Goal: Task Accomplishment & Management: Manage account settings

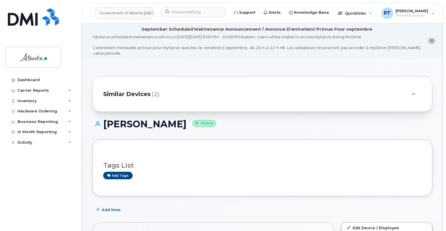
scroll to position [146, 0]
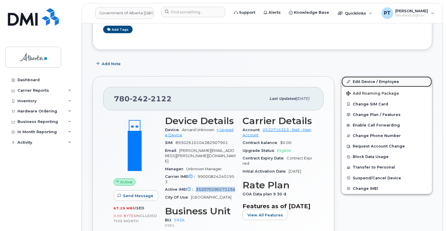
click at [361, 76] on link "Edit Device / Employee" at bounding box center [387, 81] width 90 height 11
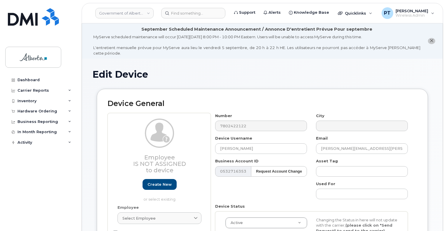
select select "4797682"
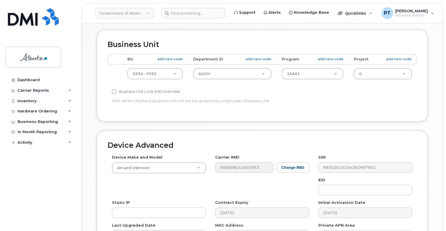
scroll to position [263, 0]
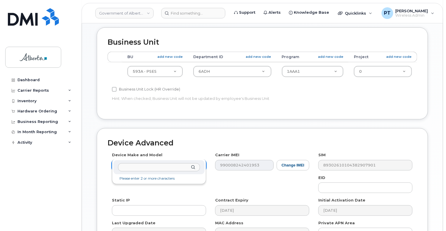
click at [167, 169] on input "text" at bounding box center [159, 167] width 82 height 8
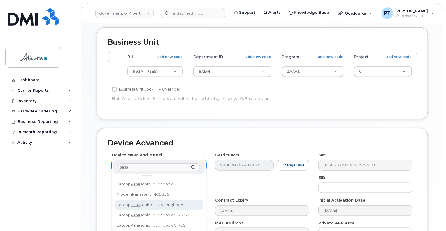
scroll to position [58, 0]
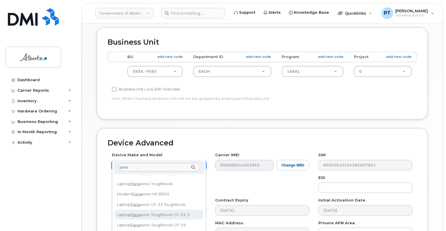
type input "pana"
select select "3098"
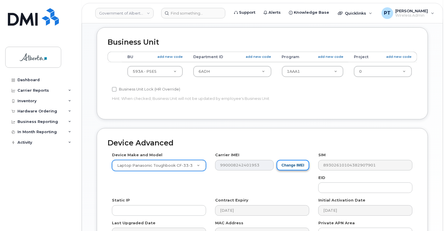
click at [297, 160] on button "Change IMEI" at bounding box center [293, 165] width 33 height 11
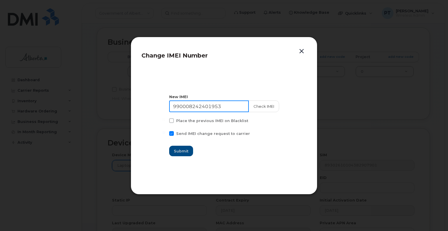
click at [198, 107] on input "990008242401953" at bounding box center [209, 106] width 80 height 12
paste input "352070190171154"
type input "352070190171154"
click at [254, 107] on button "Check IMEI" at bounding box center [263, 106] width 31 height 12
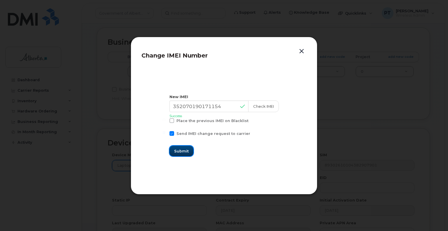
click at [186, 151] on span "Submit" at bounding box center [181, 151] width 15 height 6
type input "352070190171154"
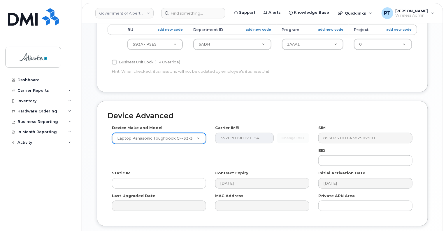
scroll to position [321, 0]
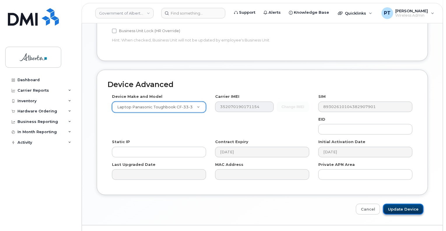
click at [409, 204] on input "Update Device" at bounding box center [403, 209] width 41 height 11
type input "Saving..."
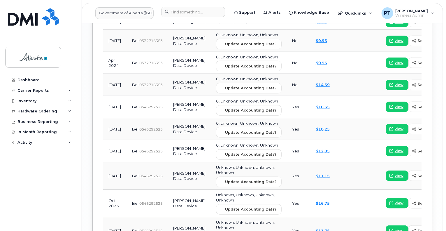
scroll to position [846, 0]
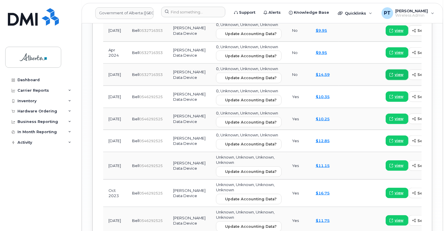
click at [395, 77] on span "view" at bounding box center [399, 74] width 9 height 5
click at [316, 99] on link "$10.35" at bounding box center [323, 96] width 14 height 5
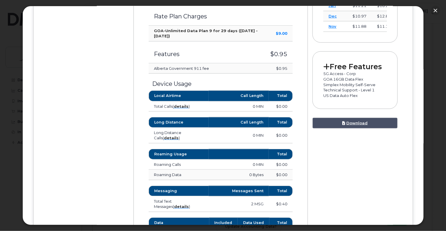
scroll to position [175, 0]
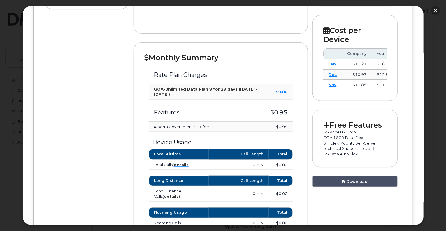
click at [436, 10] on button "button" at bounding box center [435, 10] width 9 height 9
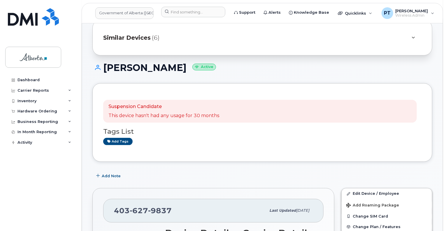
scroll to position [88, 0]
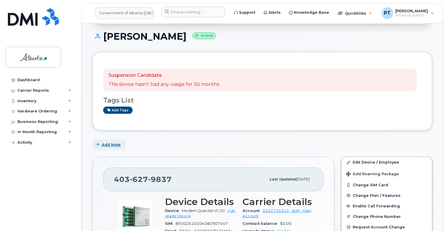
click at [115, 142] on span "Add Note" at bounding box center [111, 145] width 19 height 6
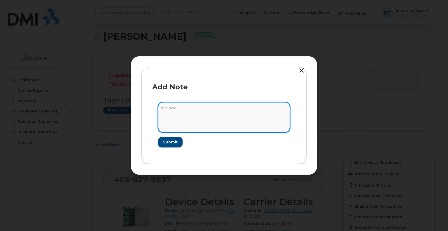
click at [166, 109] on textarea at bounding box center [224, 117] width 132 height 30
paste textarea "SCTASK0736447"
click at [268, 109] on textarea "SCTASK0736447 - Bell Mobility Charges Review Project - Cancel" at bounding box center [224, 117] width 132 height 30
paste textarea "4036279837"
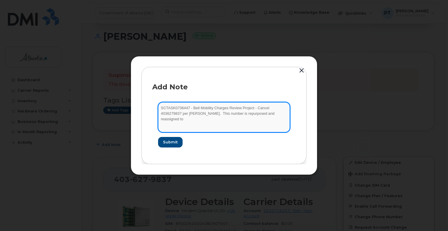
click at [285, 114] on textarea "SCTASK0736447 - Bell Mobility Charges Review Project - Cancel 4036279837 per Co…" at bounding box center [224, 117] width 132 height 30
click at [202, 121] on textarea "SCTASK0736447 - Bell Mobility Charges Review Project - Cancel 4036279837 per Co…" at bounding box center [224, 117] width 132 height 30
paste textarea "SCTASK0843984"
click at [194, 120] on textarea "SCTASK0736447 - Bell Mobility Charges Review Project - Cancel 4036279837 per Co…" at bounding box center [224, 117] width 132 height 30
click at [223, 119] on textarea "SCTASK0736447 - Bell Mobility Charges Review Project - Cancel 4036279837 per Co…" at bounding box center [224, 117] width 132 height 30
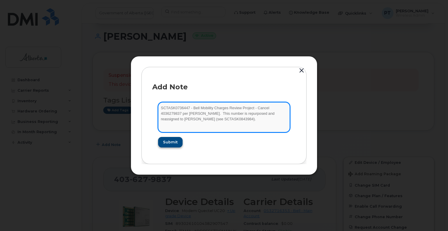
type textarea "SCTASK0736447 - Bell Mobility Charges Review Project - Cancel 4036279837 per Co…"
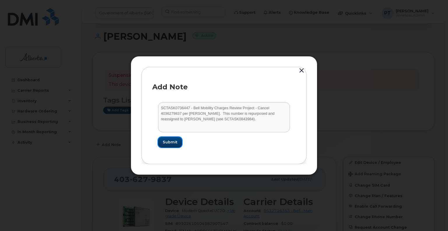
click at [166, 142] on span "Submit" at bounding box center [170, 142] width 15 height 6
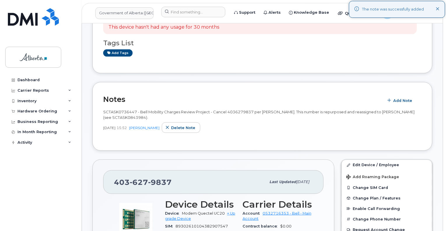
scroll to position [146, 0]
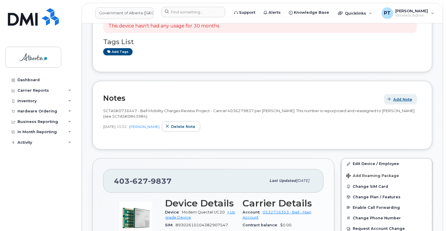
click at [406, 97] on span "Add Note" at bounding box center [403, 100] width 19 height 6
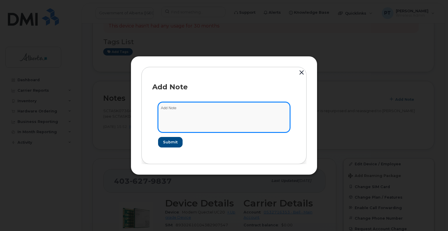
click at [165, 106] on textarea at bounding box center [224, 117] width 132 height 30
paste textarea "SCTASK0843984 4036279837 DO NOT DELETE - BEING REASSIGNED to [PERSON_NAME]. Pre…"
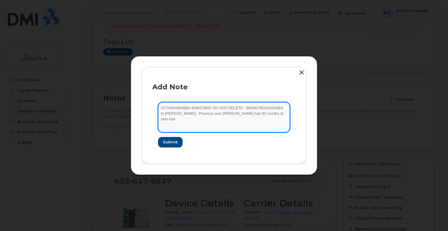
type textarea "SCTASK0843984 4036279837 DO NOT DELETE - BEING REASSIGNED to Nicole Kimmel. Pre…"
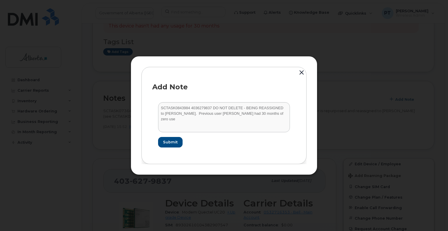
click at [300, 72] on button "button" at bounding box center [301, 73] width 9 height 13
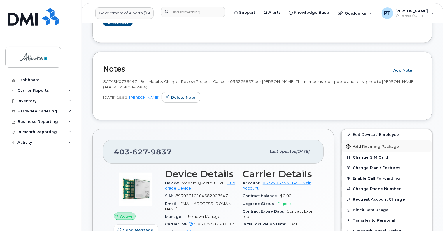
scroll to position [204, 0]
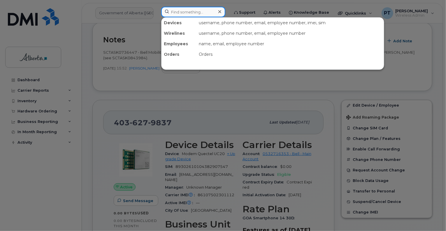
click at [207, 12] on input at bounding box center [193, 12] width 64 height 11
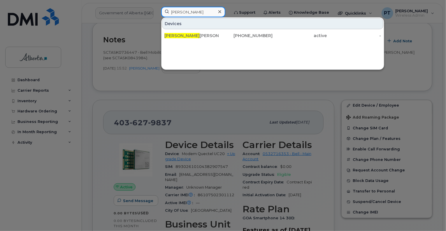
type input "nicole kim"
drag, startPoint x: 223, startPoint y: 13, endPoint x: 223, endPoint y: 36, distance: 23.6
click at [221, 13] on icon at bounding box center [220, 11] width 3 height 5
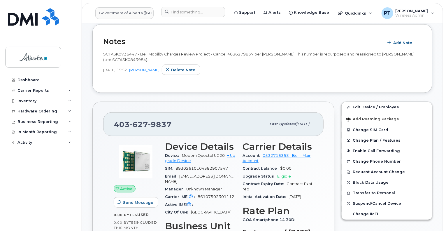
scroll to position [146, 0]
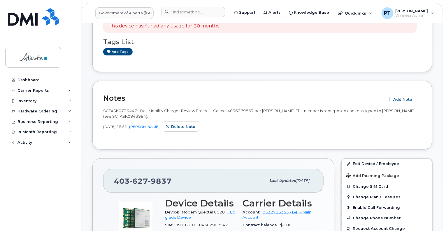
click at [145, 177] on span "627" at bounding box center [139, 181] width 18 height 9
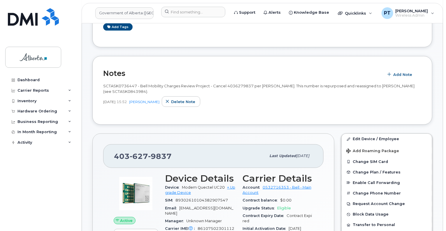
scroll to position [233, 0]
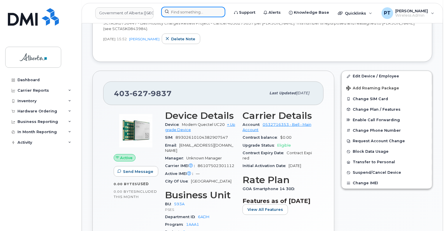
click at [190, 14] on input at bounding box center [193, 12] width 64 height 11
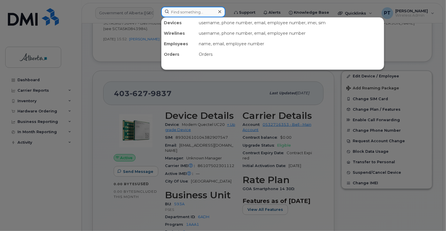
paste input "352628751115363"
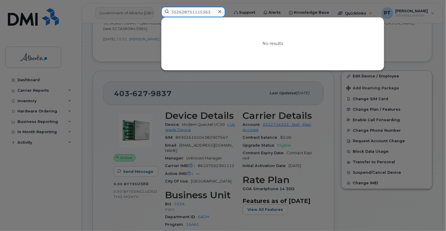
type input "352628751115363"
click at [224, 10] on div at bounding box center [220, 12] width 8 height 8
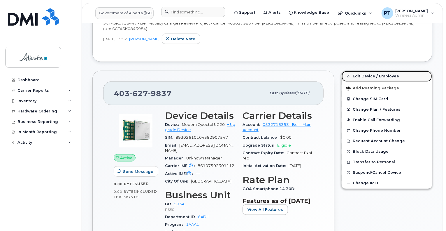
click at [359, 71] on link "Edit Device / Employee" at bounding box center [387, 76] width 90 height 11
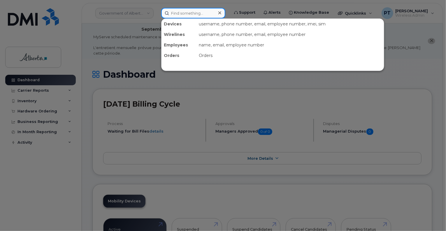
click at [198, 11] on input at bounding box center [193, 13] width 64 height 11
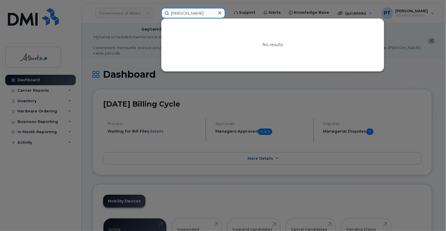
click at [181, 14] on input "nicile kimmel" at bounding box center [193, 13] width 64 height 11
click at [177, 14] on input "nicile kimmel" at bounding box center [193, 13] width 64 height 11
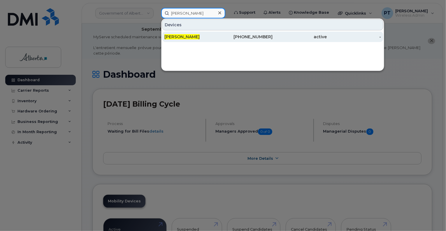
type input "nicole kimmel"
click at [182, 37] on span "Nicole Kimmel" at bounding box center [182, 36] width 35 height 5
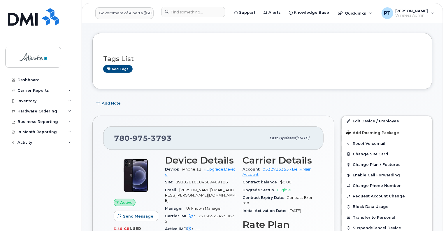
scroll to position [58, 0]
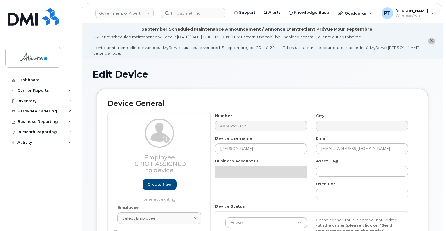
select select "4797682"
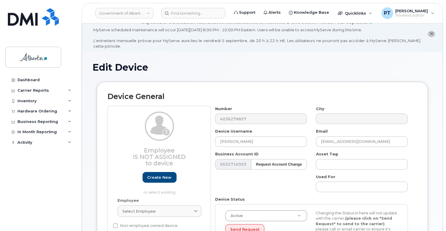
scroll to position [29, 0]
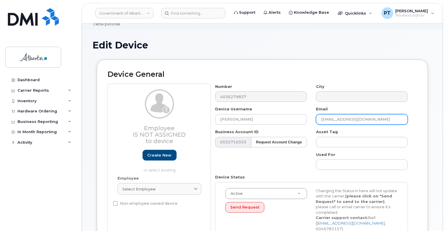
click at [346, 116] on input "[EMAIL_ADDRESS][DOMAIN_NAME]" at bounding box center [362, 119] width 92 height 11
paste input "[PERSON_NAME].[PERSON_NAME]"
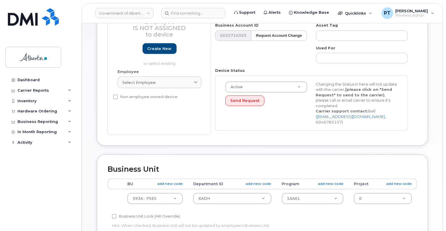
scroll to position [146, 0]
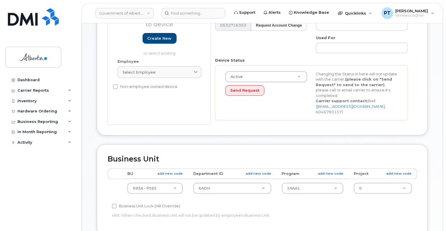
type input "[PERSON_NAME][EMAIL_ADDRESS][PERSON_NAME][DOMAIN_NAME]"
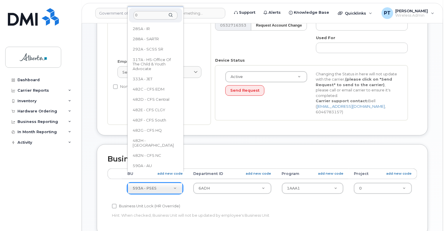
scroll to position [0, 0]
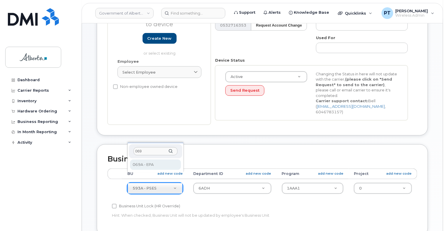
type input "069"
select select "4120331"
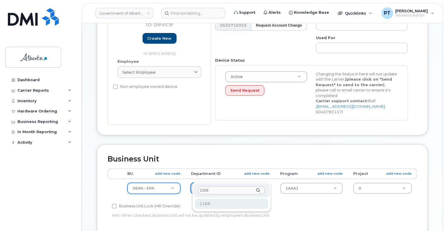
type input "1169"
type input "4751951"
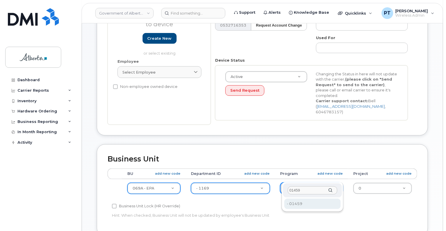
type input "01459"
type input "4753181"
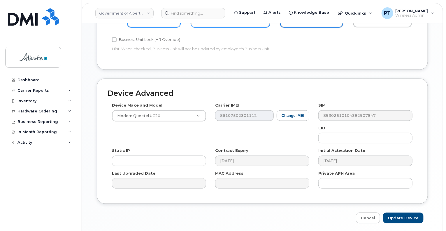
scroll to position [322, 0]
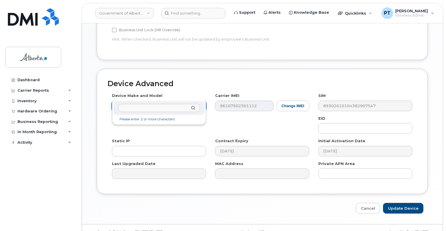
click at [166, 108] on input "text" at bounding box center [159, 108] width 82 height 8
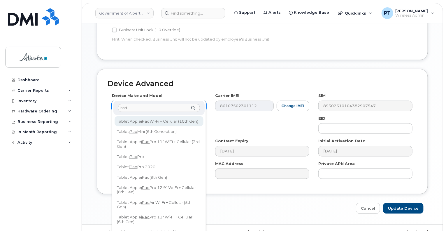
drag, startPoint x: 176, startPoint y: 109, endPoint x: 182, endPoint y: 115, distance: 8.3
click at [176, 109] on input "ipad" at bounding box center [159, 108] width 82 height 8
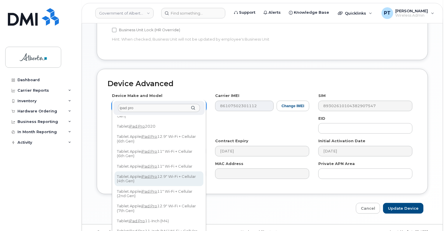
scroll to position [0, 0]
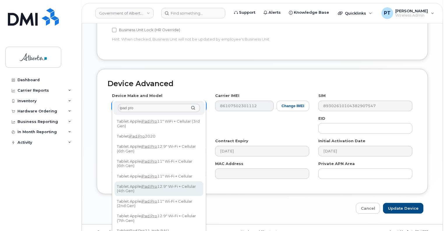
type input "ipad pro"
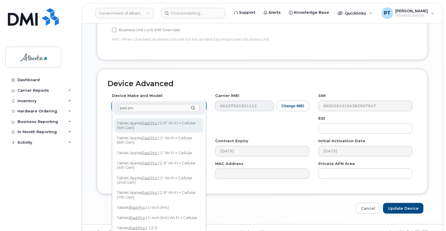
scroll to position [58, 0]
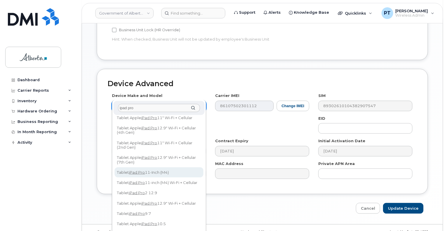
select select "3191"
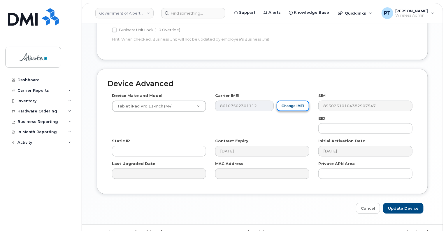
click at [288, 101] on button "Change IMEI" at bounding box center [293, 106] width 33 height 11
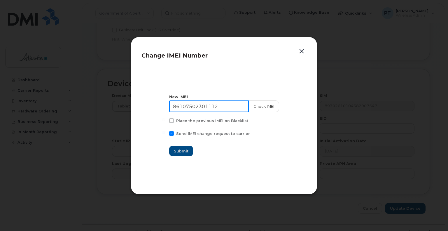
click at [190, 107] on input "86107502301112" at bounding box center [209, 106] width 80 height 12
paste input "352628751115363"
type input "352628751115363"
click at [262, 107] on button "Check IMEI" at bounding box center [263, 106] width 31 height 12
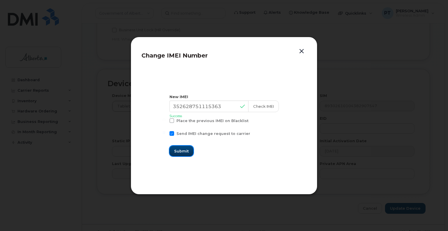
click at [188, 153] on span "Submit" at bounding box center [181, 151] width 15 height 6
type input "352628751115363"
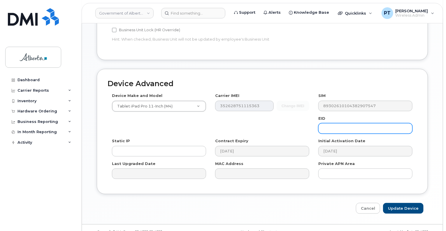
drag, startPoint x: 335, startPoint y: 120, endPoint x: 433, endPoint y: 130, distance: 98.5
click at [335, 123] on input "text" at bounding box center [366, 128] width 94 height 11
click at [339, 123] on input "text" at bounding box center [366, 128] width 94 height 11
paste input "89049032007308888700194460399987"
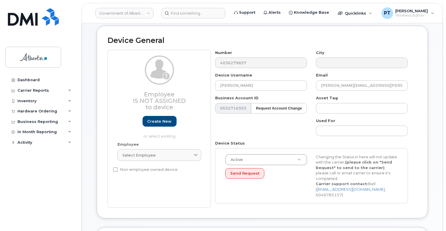
scroll to position [59, 0]
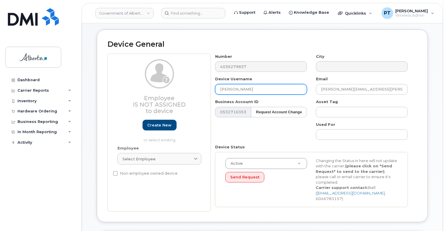
type input "89049032007308888700194460399987"
drag, startPoint x: 246, startPoint y: 85, endPoint x: 207, endPoint y: 84, distance: 39.1
click at [207, 84] on div "Employee Is not assigned to device Create new or select existing Employee Selec…" at bounding box center [263, 133] width 310 height 158
type input "Nicole Kimmel"
click at [275, 125] on div "Number 4036279837 City Device Username Nicole Kimmel Email Nicole.Kimmel@gov.ab…" at bounding box center [312, 133] width 202 height 158
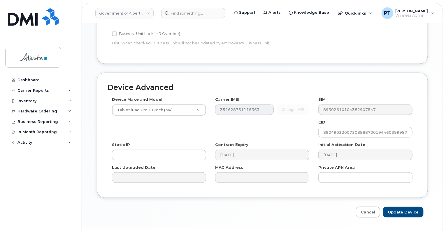
scroll to position [322, 0]
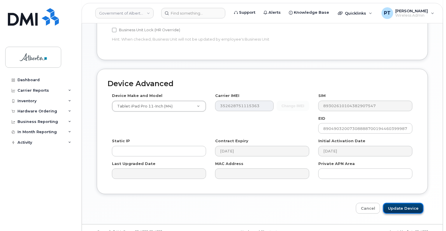
click at [405, 203] on input "Update Device" at bounding box center [403, 208] width 41 height 11
type input "Saving..."
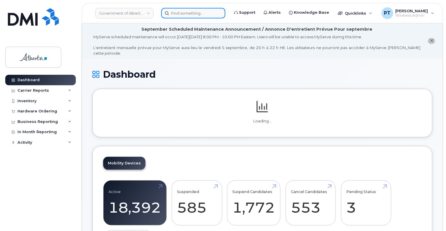
click at [183, 14] on input at bounding box center [193, 13] width 64 height 11
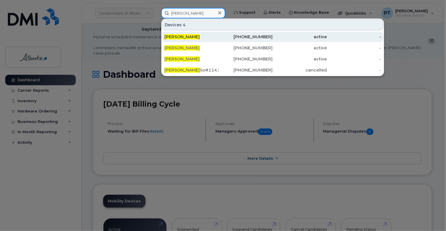
type input "[PERSON_NAME]"
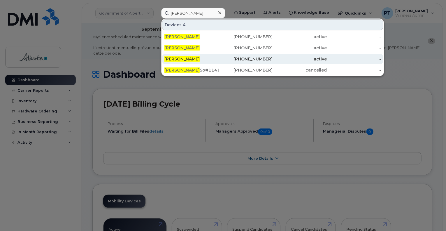
drag, startPoint x: 189, startPoint y: 35, endPoint x: 163, endPoint y: 56, distance: 33.2
click at [189, 35] on span "[PERSON_NAME]" at bounding box center [182, 36] width 35 height 5
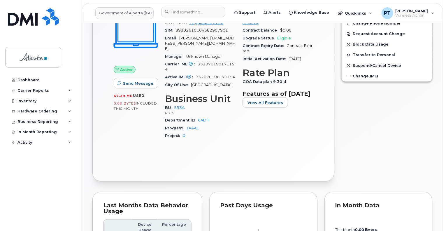
scroll to position [175, 0]
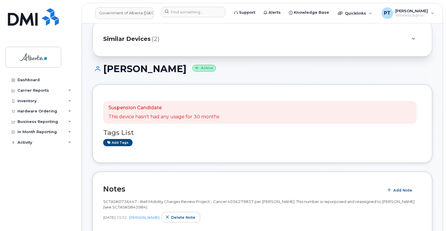
scroll to position [58, 0]
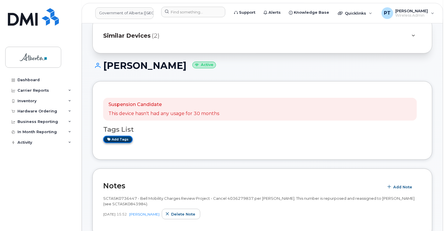
click at [121, 136] on link "Add tags" at bounding box center [117, 139] width 29 height 7
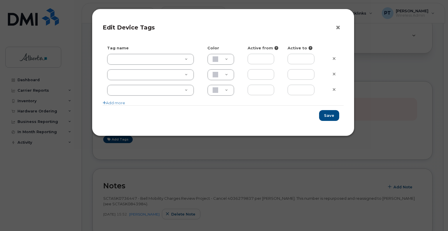
click at [339, 27] on button "×" at bounding box center [340, 27] width 8 height 9
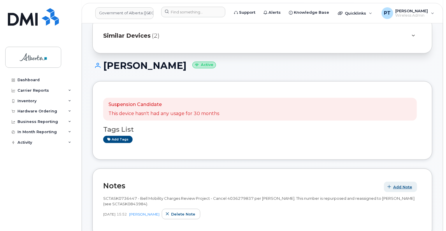
click at [398, 184] on span "Add Note" at bounding box center [403, 187] width 19 height 6
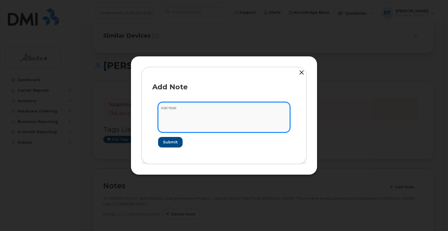
click at [167, 106] on textarea at bounding box center [224, 117] width 132 height 30
paste textarea "SCTASK0843984"
click at [201, 110] on textarea "SCTASK0843984 -" at bounding box center [224, 117] width 132 height 30
paste textarea "SCTASK0843984 4036279837 DO NOT DELETE - BEING REASSIGNED to [PERSON_NAME]. Pre…"
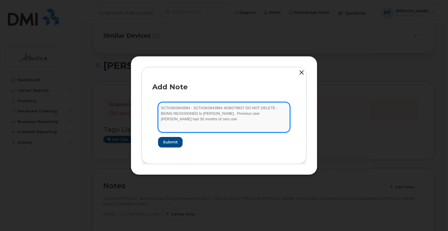
click at [207, 107] on textarea "SCTASK0843984 - SCTASK0843984 4036279837 DO NOT DELETE - BEING REASSIGNED to [P…" at bounding box center [224, 117] width 132 height 30
type textarea "SCTASK0843984 Plan New - 4036279837 DO NOT DELETE - BEING REASSIGNED to [PERSON…"
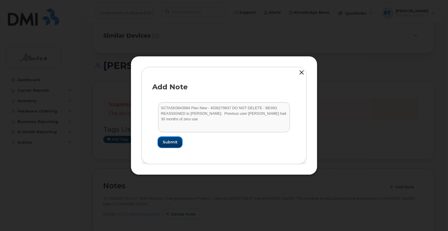
click at [170, 141] on span "Submit" at bounding box center [170, 142] width 15 height 6
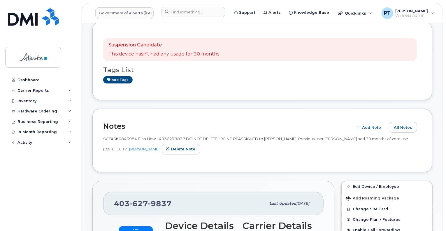
scroll to position [117, 0]
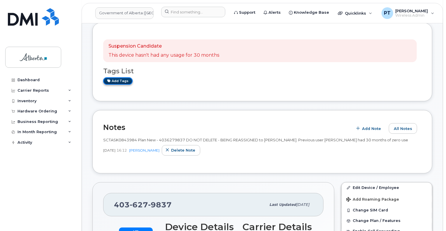
click at [116, 77] on link "Add tags" at bounding box center [117, 80] width 29 height 7
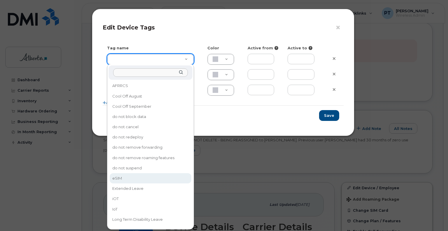
type input "eSIM"
type input "D6CDC1"
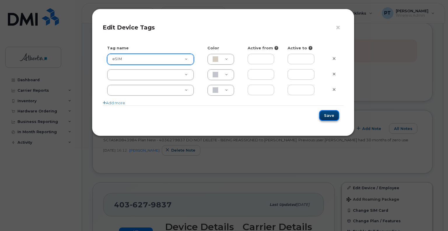
click at [328, 116] on button "Save" at bounding box center [329, 115] width 20 height 11
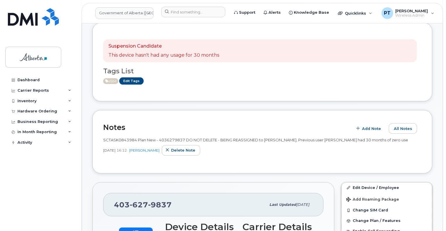
click at [130, 137] on span "SCTASK0843984 Plan New - 4036279837 DO NOT DELETE - BEING REASSIGNED to Nicole …" at bounding box center [255, 139] width 305 height 5
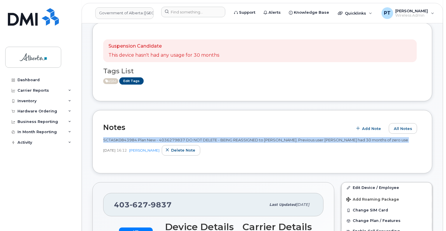
click at [130, 137] on span "SCTASK0843984 Plan New - 4036279837 DO NOT DELETE - BEING REASSIGNED to Nicole …" at bounding box center [255, 139] width 305 height 5
copy span "SCTASK0843984 Plan New - 4036279837 DO NOT DELETE - BEING REASSIGNED to Nicole …"
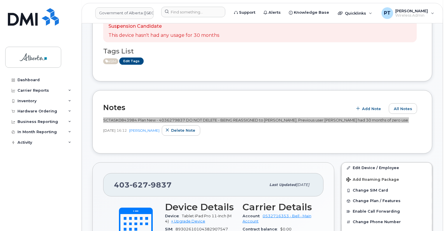
scroll to position [58, 0]
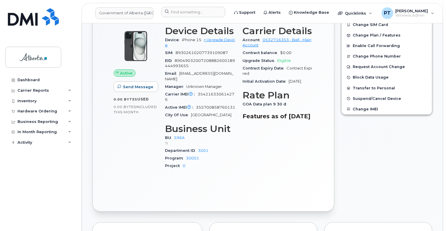
scroll to position [230, 0]
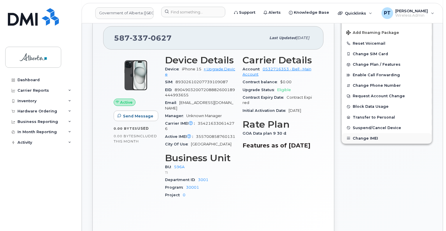
click at [351, 136] on span "button" at bounding box center [349, 138] width 5 height 5
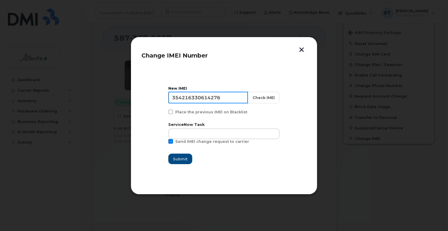
click at [193, 98] on input "354216330614276" at bounding box center [208, 98] width 80 height 12
paste input "5700858760131"
type input "355700858760131"
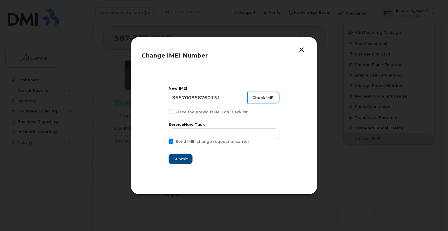
click at [257, 95] on button "Check IMEI" at bounding box center [263, 98] width 32 height 12
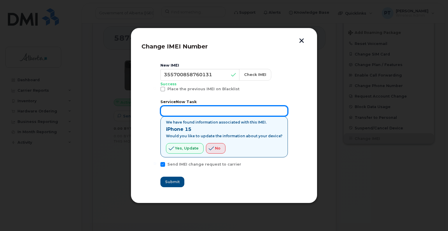
click at [202, 112] on input "text" at bounding box center [223, 111] width 127 height 11
click at [176, 110] on input "text" at bounding box center [223, 111] width 127 height 11
paste input "SCTASK0837388"
type input "SCTASK0837388 IMEI correction"
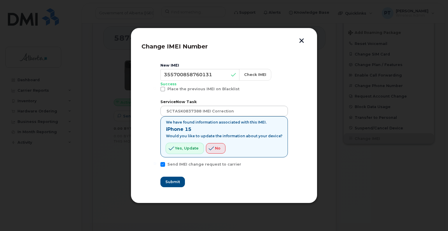
click at [185, 146] on span "Yes, update" at bounding box center [187, 148] width 24 height 6
click at [180, 181] on span "Submit" at bounding box center [172, 182] width 15 height 6
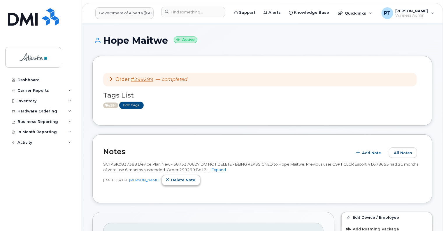
scroll to position [0, 0]
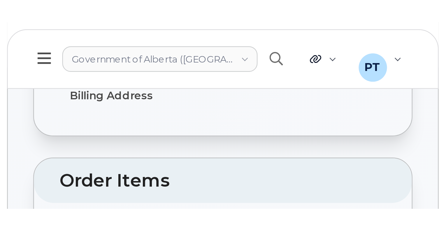
scroll to position [233, 0]
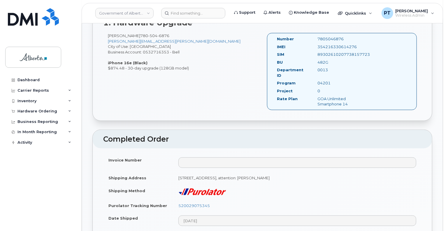
click at [184, 76] on div "[PERSON_NAME] [PHONE_NUMBER] [PERSON_NAME][EMAIL_ADDRESS][PERSON_NAME][DOMAIN_N…" at bounding box center [262, 74] width 319 height 82
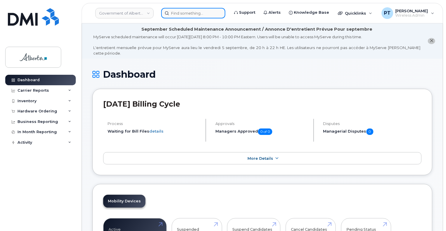
drag, startPoint x: 183, startPoint y: 14, endPoint x: 163, endPoint y: 11, distance: 20.1
click at [182, 14] on input at bounding box center [193, 13] width 64 height 11
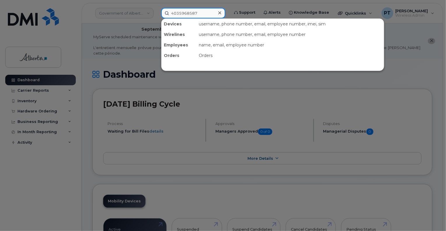
type input "4035968587"
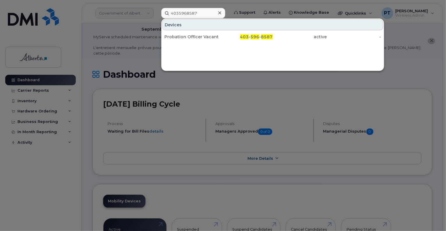
drag, startPoint x: 198, startPoint y: 38, endPoint x: 304, endPoint y: 95, distance: 120.6
click at [198, 38] on div "Probation Officer Vacant" at bounding box center [192, 37] width 54 height 6
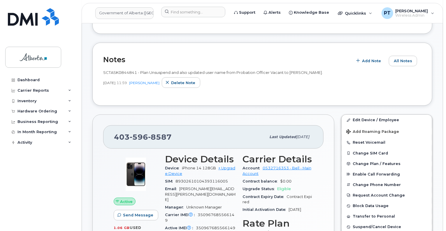
scroll to position [175, 0]
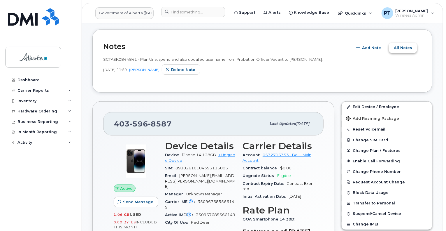
click at [410, 45] on span "All Notes" at bounding box center [403, 48] width 18 height 6
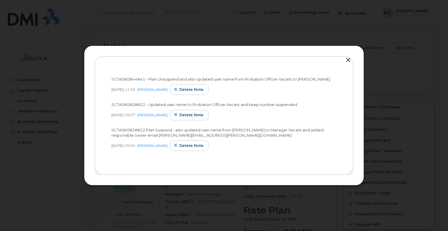
click at [120, 105] on span "SCTASK0828822 - Updated user name to Probation Officer Vacant and keep number s…" at bounding box center [204, 104] width 187 height 5
copy span "SCTASK0828822"
click at [348, 61] on button "button" at bounding box center [348, 60] width 9 height 8
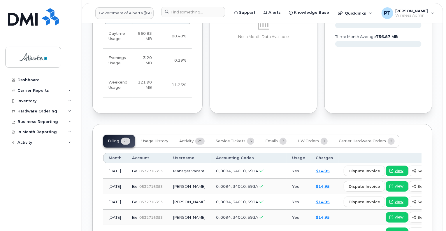
scroll to position [554, 0]
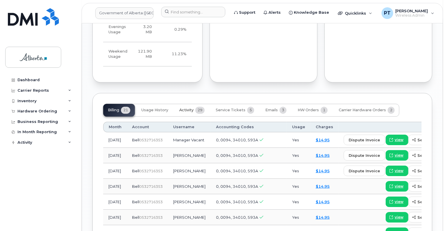
drag, startPoint x: 182, startPoint y: 99, endPoint x: 205, endPoint y: 103, distance: 22.8
click at [182, 108] on span "Activity" at bounding box center [186, 110] width 14 height 5
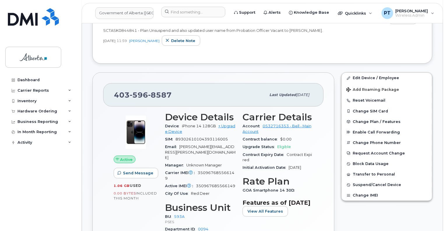
scroll to position [233, 0]
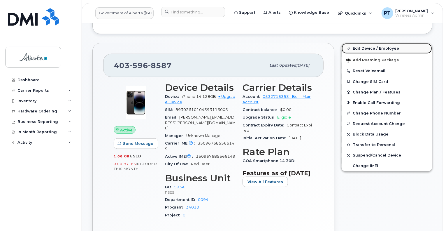
drag, startPoint x: 361, startPoint y: 41, endPoint x: 353, endPoint y: 41, distance: 7.3
click at [361, 43] on link "Edit Device / Employee" at bounding box center [387, 48] width 90 height 11
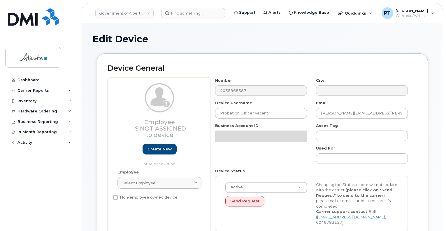
select select "4797682"
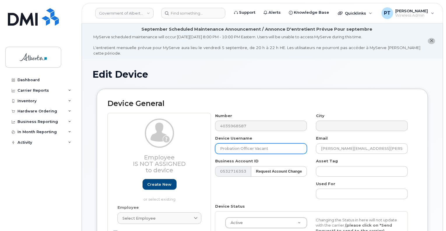
click at [225, 144] on input "Probation Officer Vacant" at bounding box center [261, 148] width 92 height 11
paste input "[PERSON_NAME]"
type input "Euphrasia Lassar"
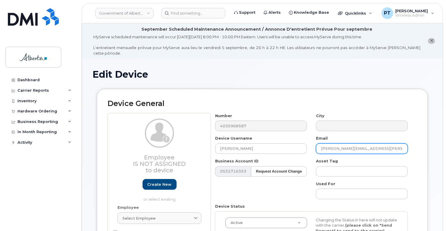
click at [347, 143] on input "Aaron.Tremblett@gov.ab.ca" at bounding box center [362, 148] width 92 height 11
paste input "euphrasia.lassar@gov.ab.ca"
type input "Aaron.euphrasia.lassar@gov.ab.ca@gov.ab.ca"
click at [381, 143] on input "Aaron.euphrasia.lassar@gov.ab.ca@gov.ab.ca" at bounding box center [362, 148] width 92 height 11
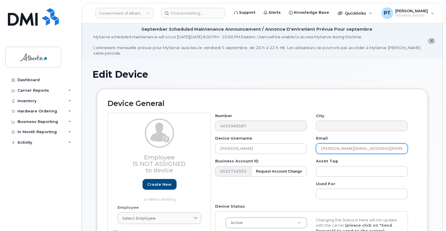
click at [381, 143] on input "Aaron.euphrasia.lassar@gov.ab.ca@gov.ab.ca" at bounding box center [362, 148] width 92 height 11
paste input "euphrasia.lassar@gov.ab.ca"
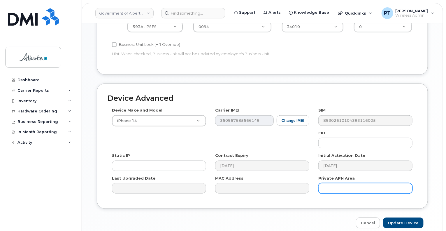
scroll to position [322, 0]
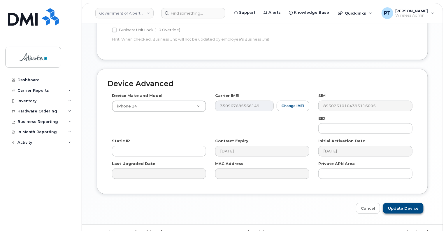
type input "euphrasia.lassar@gov.ab.ca"
click at [404, 203] on input "Update Device" at bounding box center [403, 208] width 41 height 11
type input "Saving..."
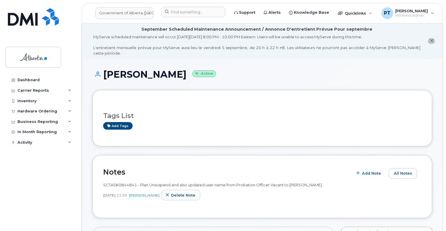
click at [58, 167] on div "Dashboard Carrier Reports Monthly Billing Data Daily Data Pooling Data Behavior…" at bounding box center [41, 148] width 72 height 147
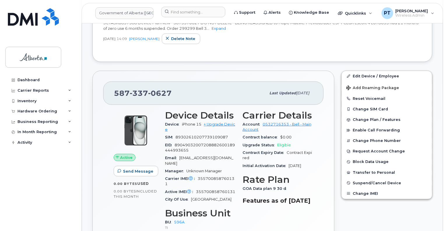
scroll to position [88, 0]
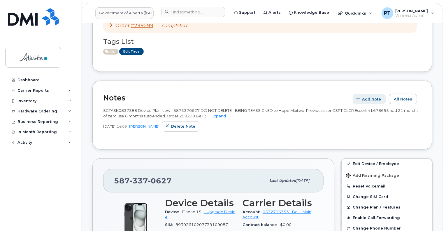
click at [378, 96] on span "Add Note" at bounding box center [371, 99] width 19 height 6
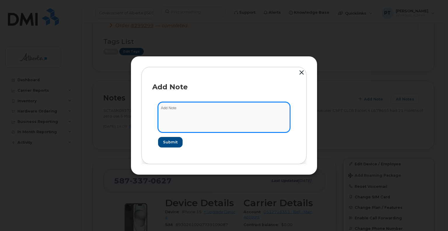
click at [173, 110] on textarea at bounding box center [224, 117] width 132 height 30
click at [162, 107] on textarea at bounding box center [224, 117] width 132 height 30
paste textarea "SCTASK0837388"
click at [209, 108] on textarea "SCTASK0837388 -" at bounding box center [224, 117] width 132 height 30
click at [209, 109] on textarea "SCTASK0837388 - the IMEI" at bounding box center [224, 117] width 132 height 30
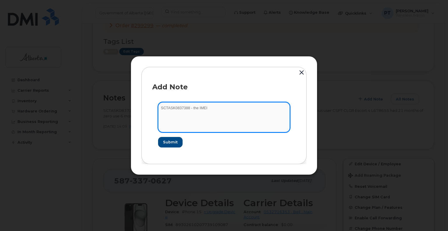
paste textarea "354216330614276"
click at [209, 112] on textarea "SCTASK0837388 - the IMEI [TECHNICAL_ID] provided in DMI order 299299 is incorre…" at bounding box center [224, 117] width 132 height 30
paste textarea "355700858760131"
type textarea "SCTASK0837388 - the IMEI [TECHNICAL_ID] provided in DMI order 299299 is incorre…"
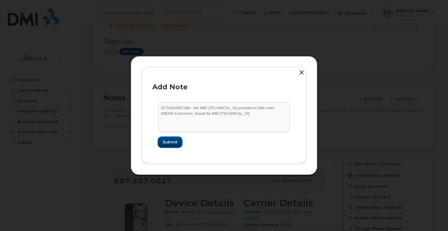
click at [166, 142] on span "Submit" at bounding box center [170, 142] width 15 height 6
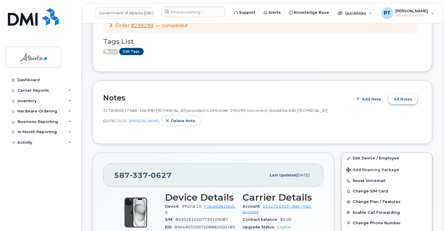
click at [398, 96] on span "All Notes" at bounding box center [403, 99] width 18 height 6
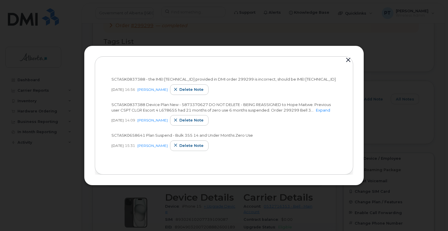
click at [352, 57] on button "button" at bounding box center [348, 60] width 9 height 8
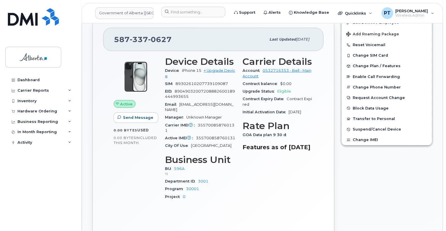
scroll to position [233, 0]
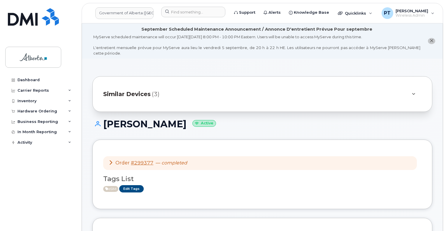
scroll to position [117, 0]
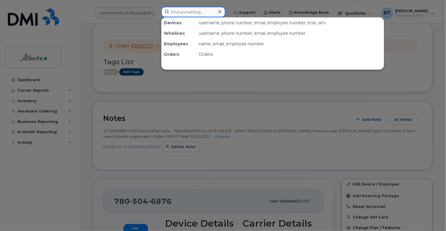
click at [184, 11] on input at bounding box center [193, 12] width 64 height 11
click at [209, 121] on div at bounding box center [223, 115] width 446 height 231
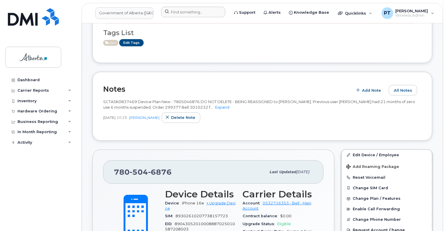
scroll to position [175, 0]
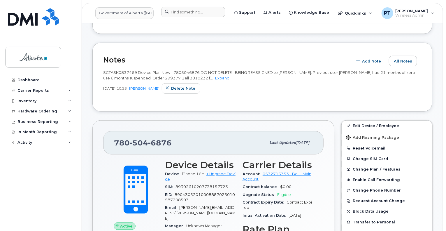
click at [186, 70] on span "SCTASK0837469 Device Plan New - 7805046876 DO NOT DELETE - BEING REASSIGNED to …" at bounding box center [259, 75] width 312 height 10
copy span "7805046876"
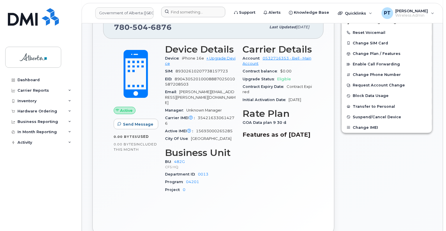
scroll to position [292, 0]
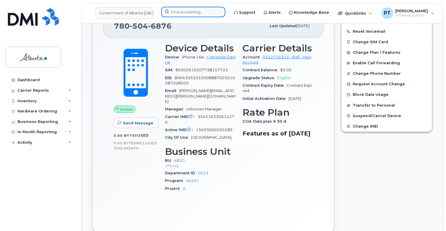
click at [195, 13] on input at bounding box center [193, 12] width 64 height 11
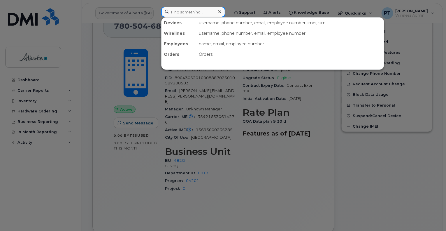
paste input "5875850845"
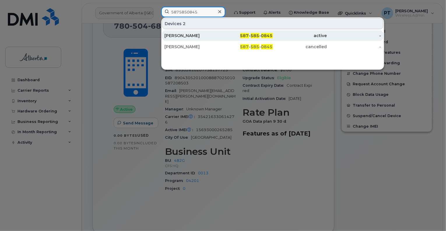
type input "5875850845"
click at [187, 34] on div "[PERSON_NAME]" at bounding box center [192, 36] width 54 height 6
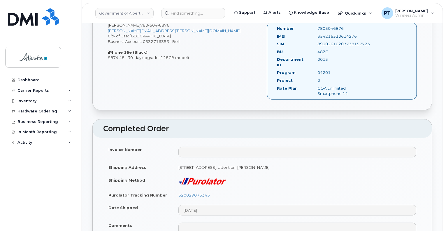
scroll to position [350, 0]
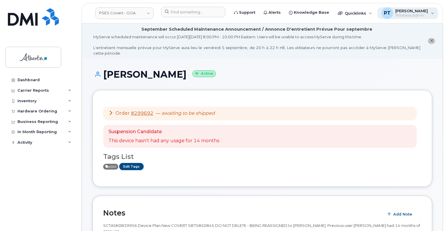
click at [422, 17] on span "Wireless Admin" at bounding box center [412, 15] width 33 height 5
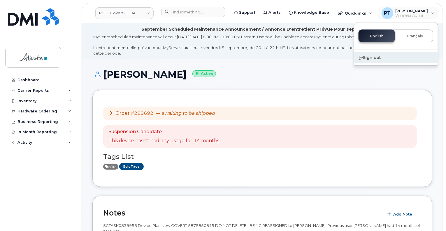
click at [368, 58] on div "Sign out" at bounding box center [396, 57] width 84 height 11
